Goal: Check status: Check status

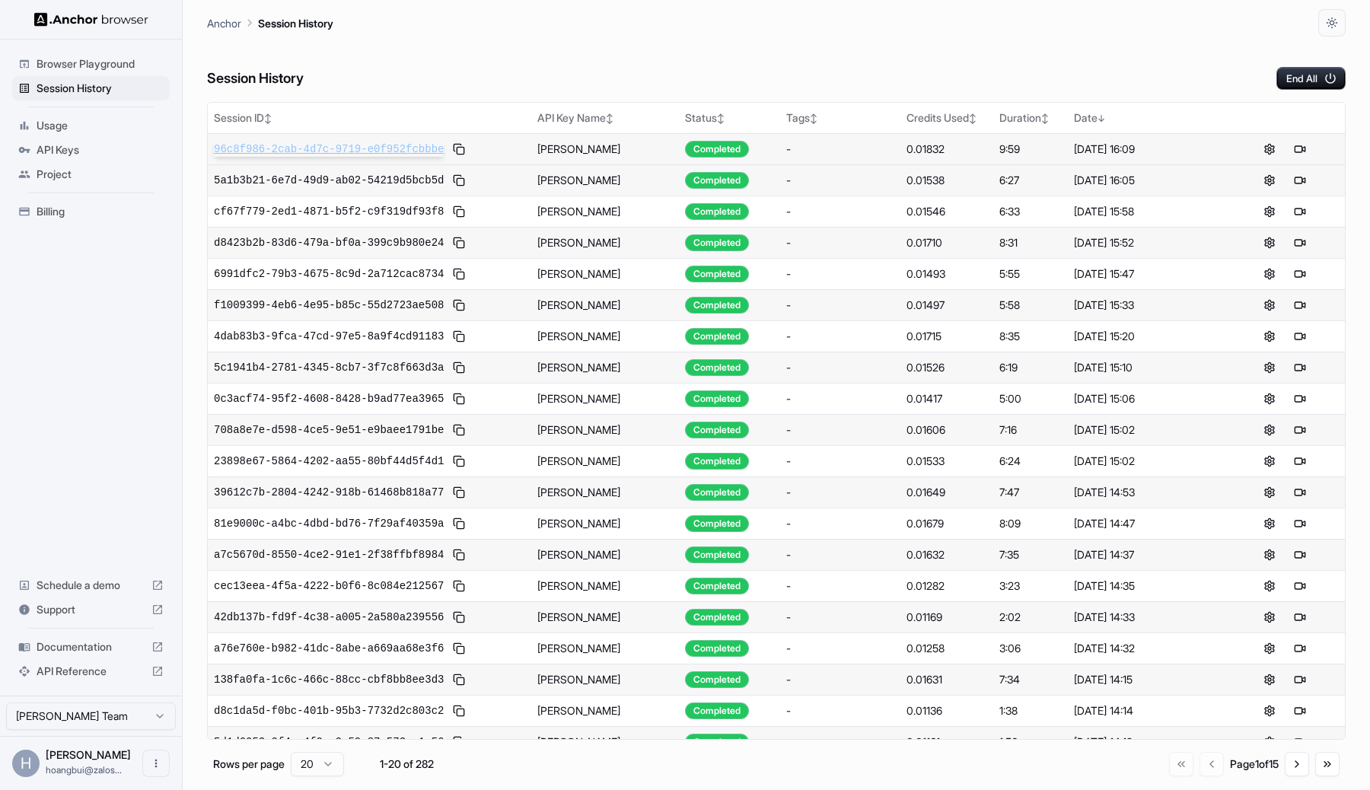
click at [365, 151] on span "96c8f986-2cab-4d7c-9719-e0f952fcbbbe" at bounding box center [329, 149] width 230 height 15
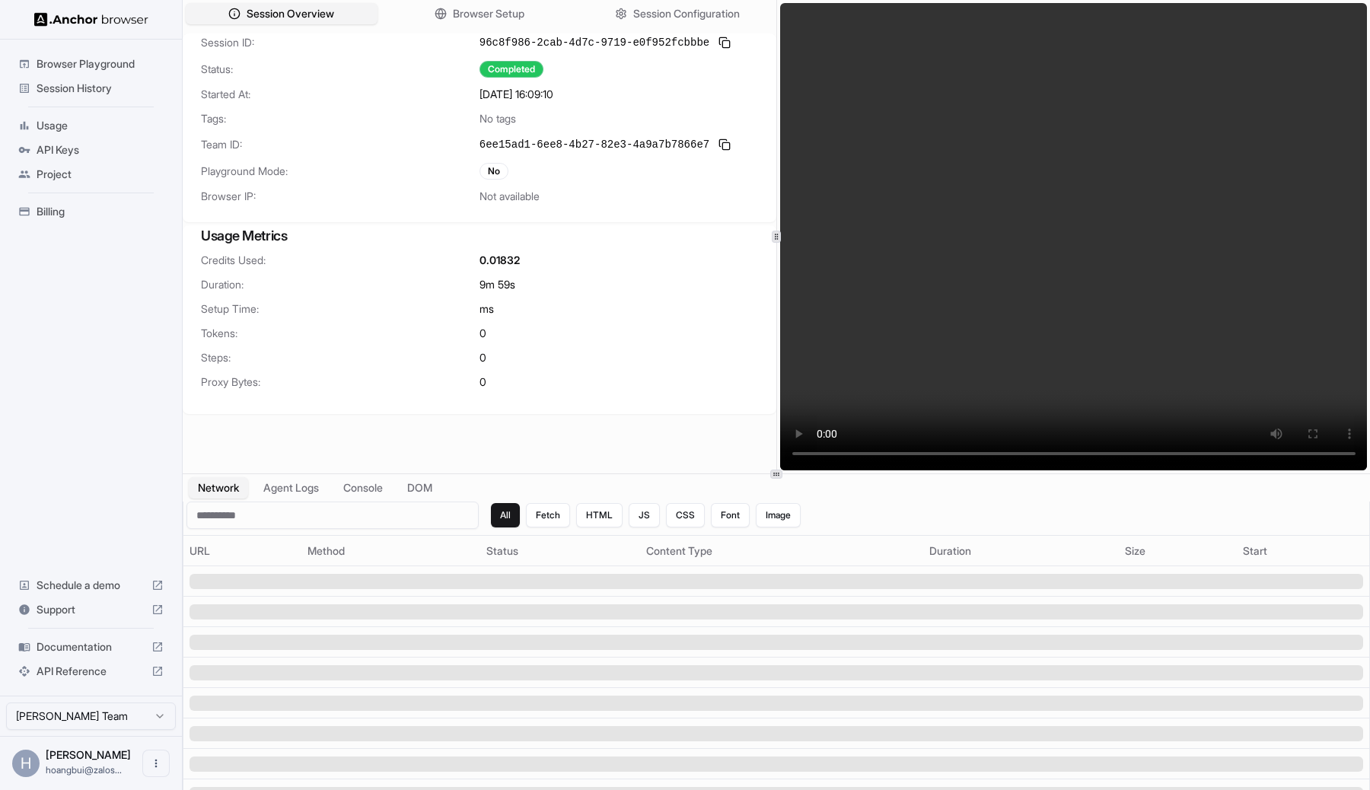
click at [1165, 234] on video at bounding box center [1074, 236] width 588 height 467
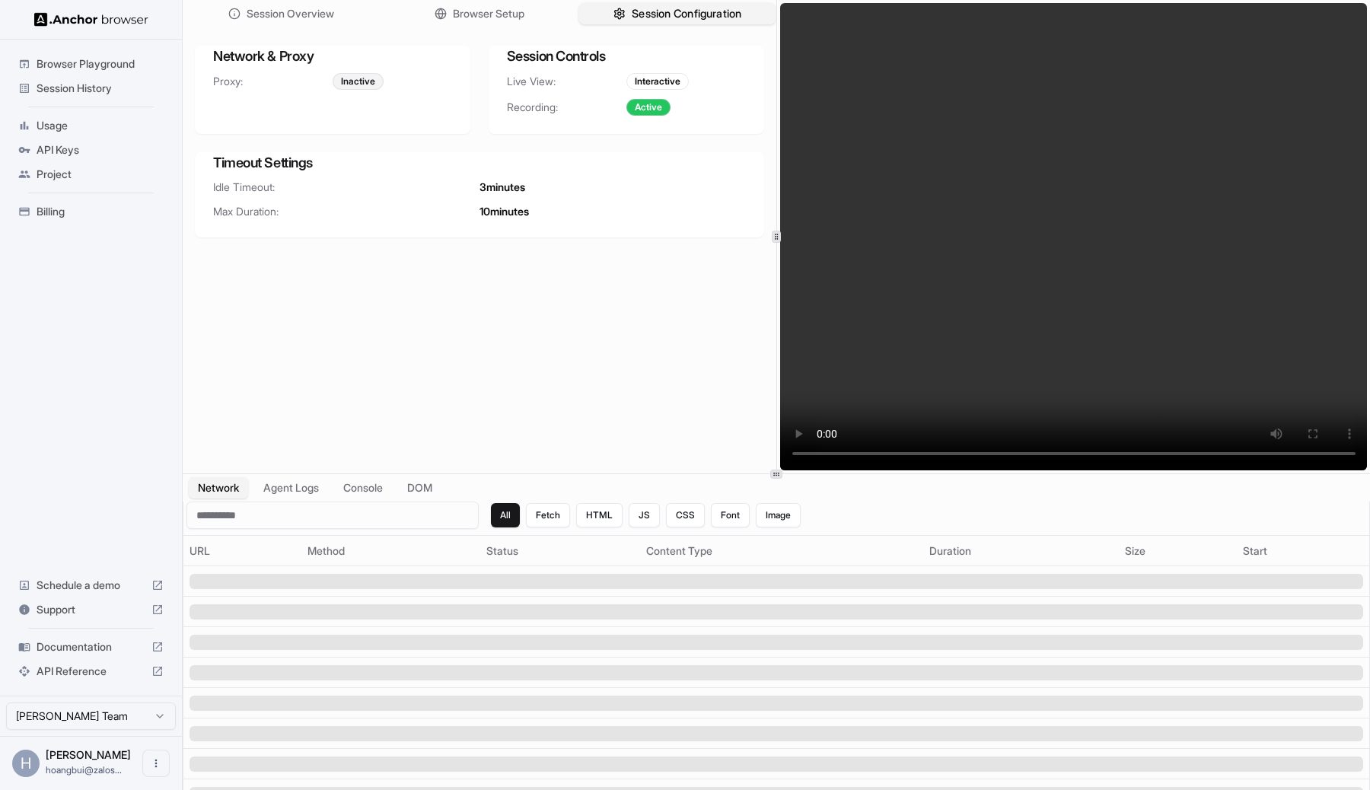
click at [652, 11] on span "Session Configuration" at bounding box center [687, 14] width 110 height 16
click at [821, 23] on video at bounding box center [1074, 236] width 588 height 467
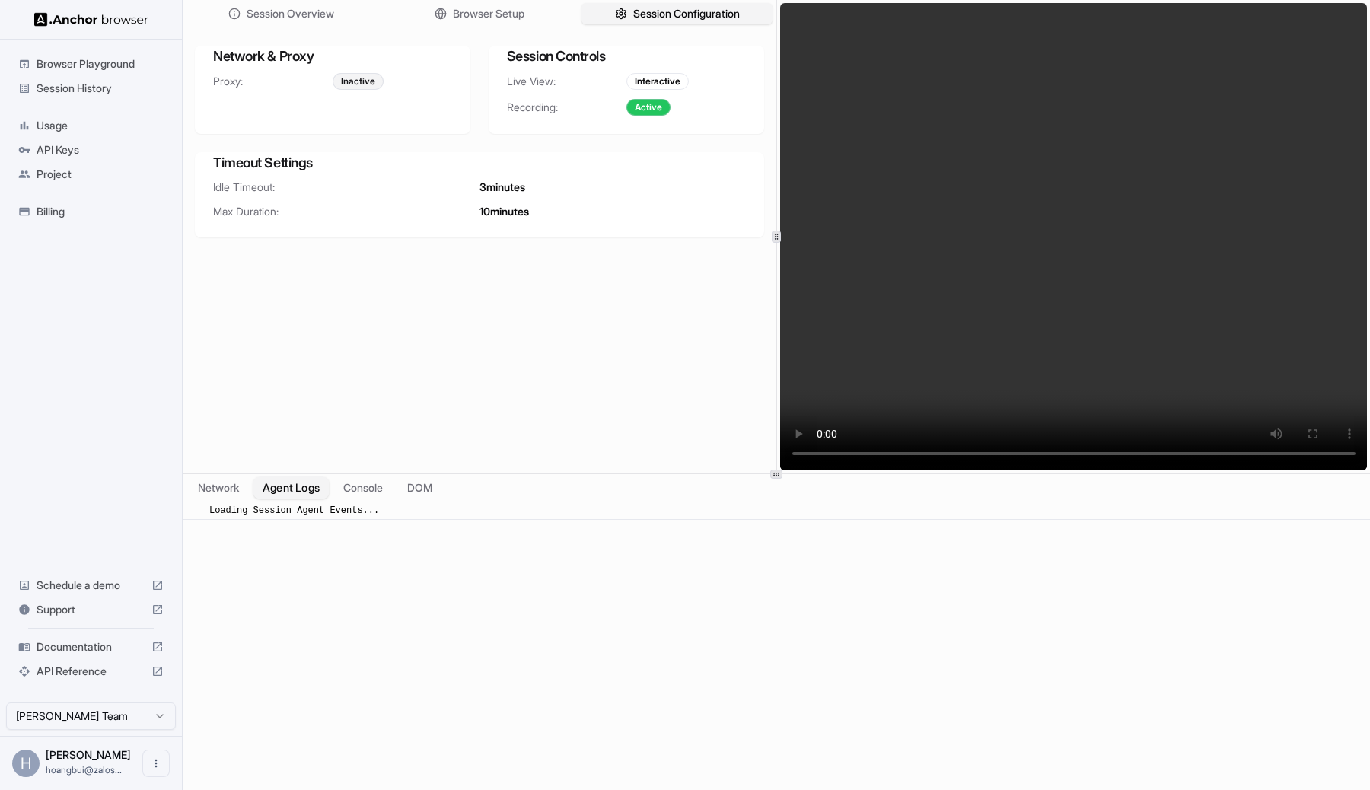
click at [289, 484] on button "Agent Logs" at bounding box center [292, 488] width 76 height 22
click at [360, 483] on button "Console" at bounding box center [362, 488] width 59 height 22
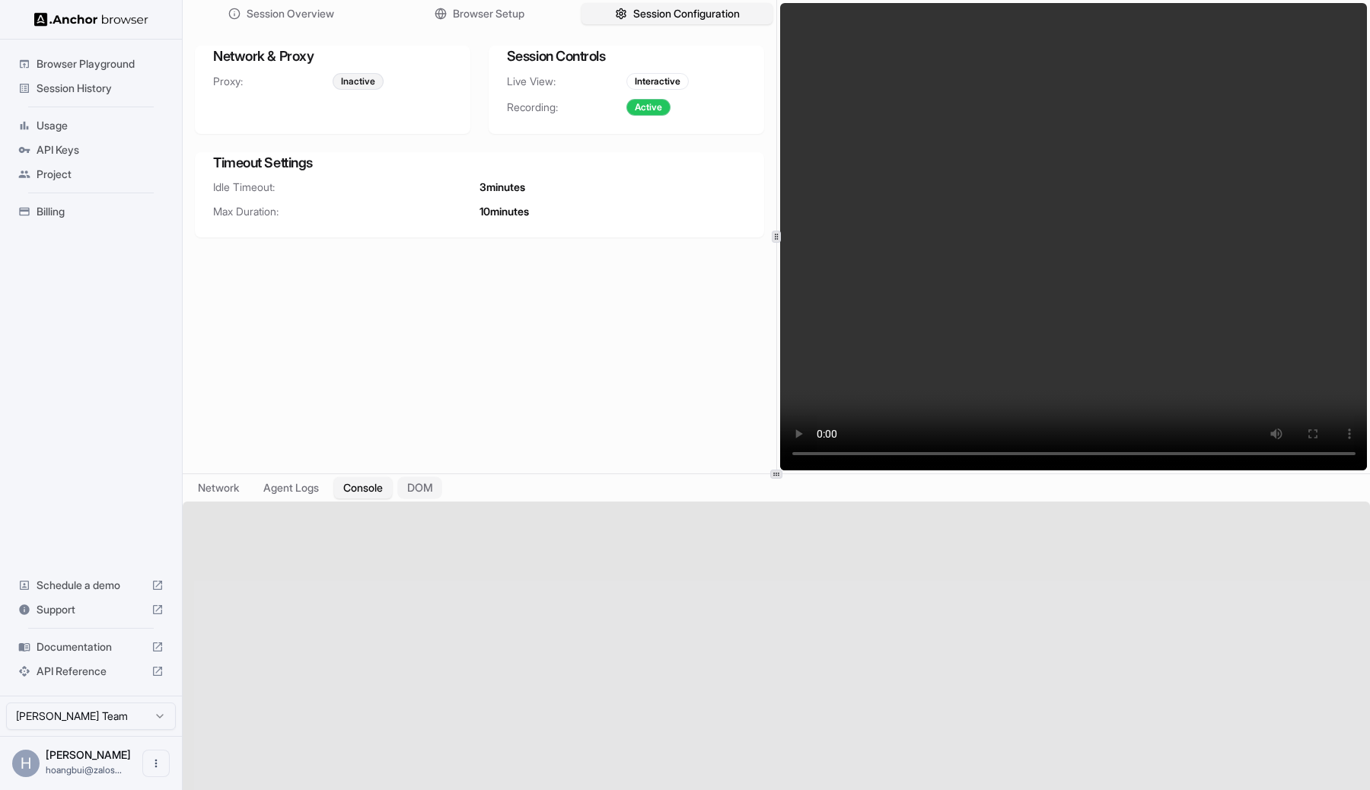
click at [424, 483] on button "DOM" at bounding box center [419, 488] width 45 height 22
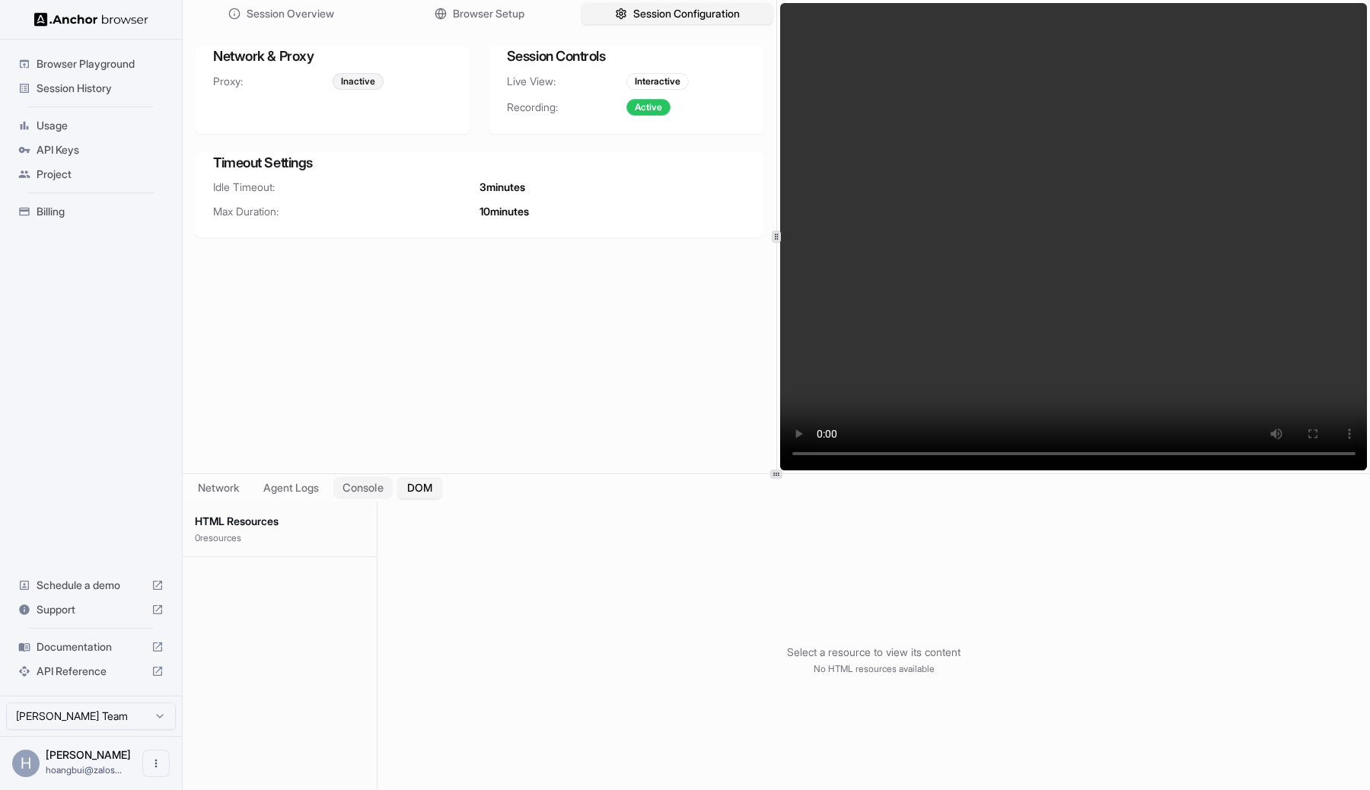
click at [387, 485] on button "Console" at bounding box center [362, 488] width 59 height 22
click at [269, 482] on button "Agent Logs" at bounding box center [292, 488] width 76 height 22
click at [216, 486] on button "Network" at bounding box center [218, 488] width 61 height 22
